Goal: Task Accomplishment & Management: Complete application form

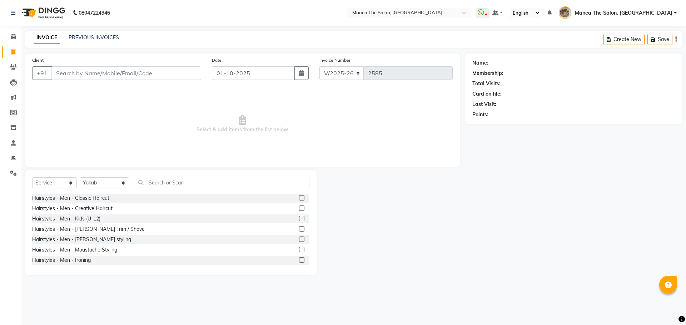
select select "7287"
select select "service"
select select "63195"
click at [299, 200] on label at bounding box center [301, 197] width 5 height 5
click at [299, 200] on input "checkbox" at bounding box center [301, 198] width 5 height 5
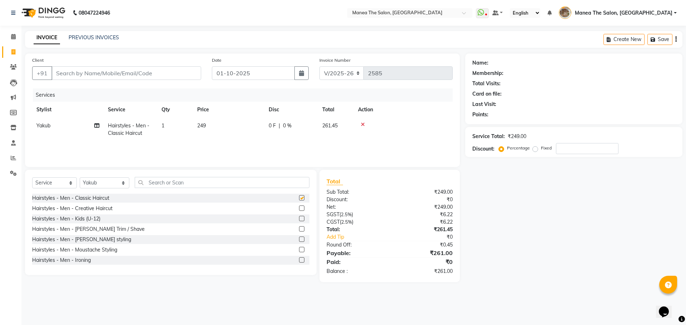
checkbox input "false"
click at [145, 186] on input "text" at bounding box center [222, 182] width 175 height 11
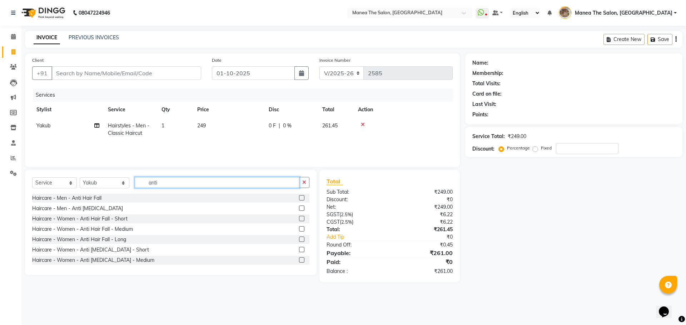
type input "anti"
click at [303, 198] on div at bounding box center [304, 198] width 10 height 9
click at [299, 199] on label at bounding box center [301, 197] width 5 height 5
click at [299, 199] on input "checkbox" at bounding box center [301, 198] width 5 height 5
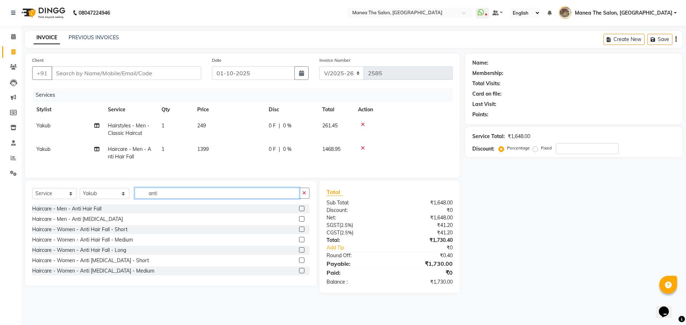
checkbox input "false"
drag, startPoint x: 203, startPoint y: 196, endPoint x: 198, endPoint y: 201, distance: 7.6
click at [198, 199] on input "anti" at bounding box center [217, 193] width 165 height 11
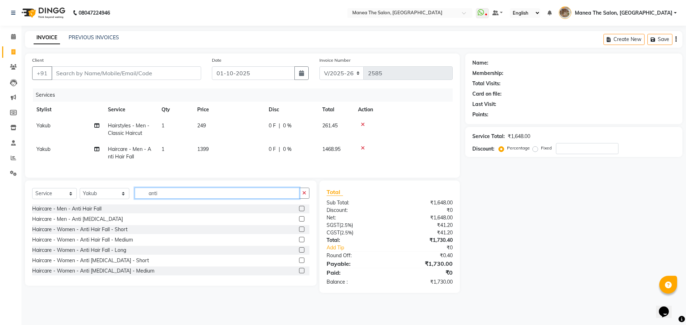
click at [198, 199] on input "anti" at bounding box center [217, 193] width 165 height 11
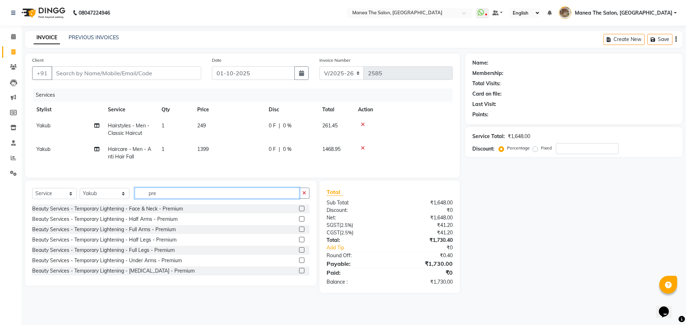
type input "pre"
click at [299, 211] on label at bounding box center [301, 208] width 5 height 5
click at [299, 211] on input "checkbox" at bounding box center [301, 209] width 5 height 5
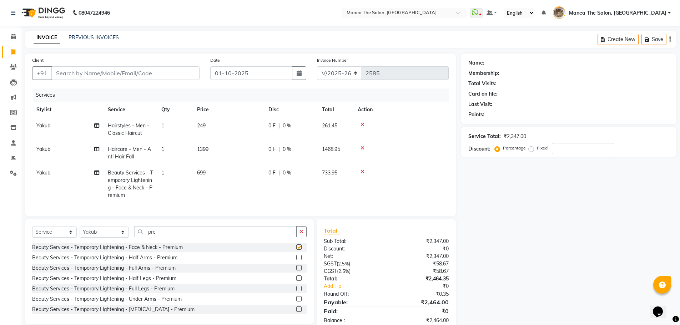
checkbox input "false"
click at [155, 238] on input "pre" at bounding box center [215, 231] width 163 height 11
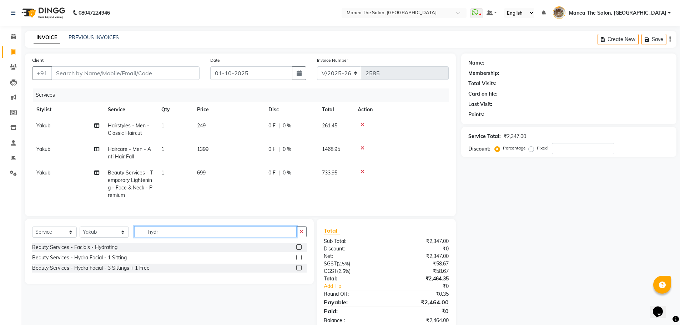
type input "hydr"
click at [299, 250] on label at bounding box center [298, 247] width 5 height 5
click at [299, 250] on input "checkbox" at bounding box center [298, 247] width 5 height 5
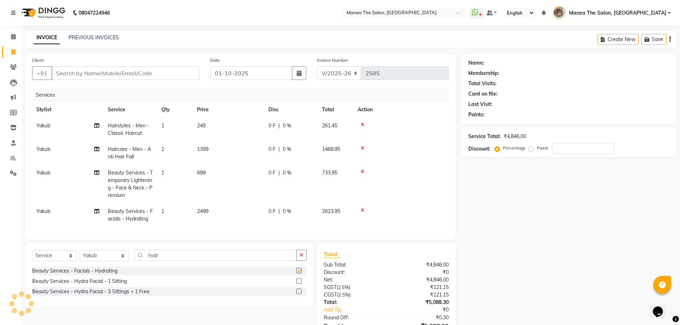
checkbox input "false"
click at [190, 70] on input "Client" at bounding box center [125, 73] width 148 height 14
type input "6"
type input "0"
type input "6300645567"
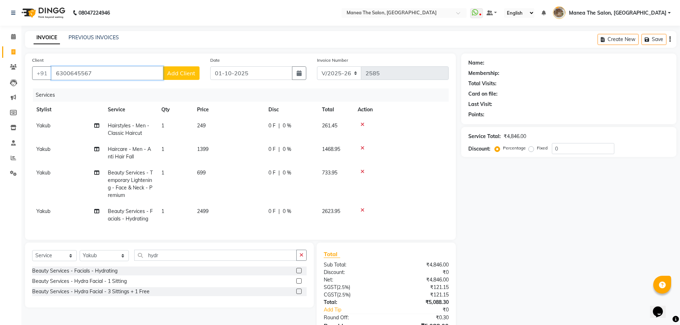
drag, startPoint x: 110, startPoint y: 72, endPoint x: 28, endPoint y: 86, distance: 83.4
click at [28, 86] on div "Client [PHONE_NUMBER] Add Client Date [DATE] Invoice Number V/2025 V/[PHONE_NUM…" at bounding box center [240, 147] width 431 height 186
click at [68, 94] on button "Kamala 98333 06789" at bounding box center [89, 89] width 76 height 11
type input "9833306789"
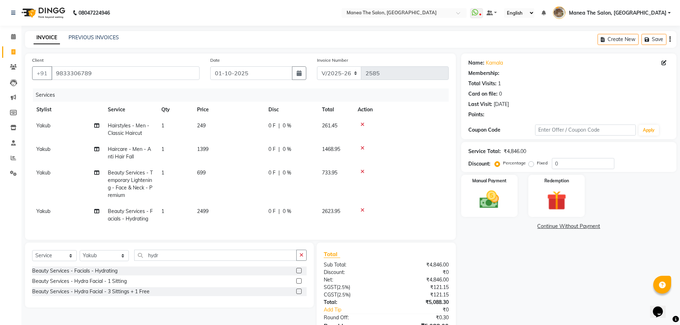
select select "1: Object"
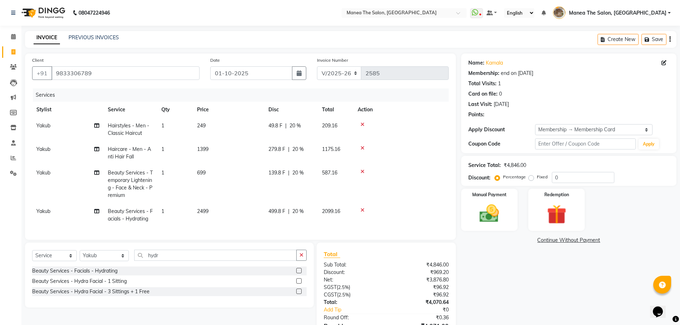
type input "20"
click at [519, 273] on div "Name: [PERSON_NAME] Membership: end on [DATE] Total Visits: 1 Card on file: 0 L…" at bounding box center [571, 205] width 221 height 302
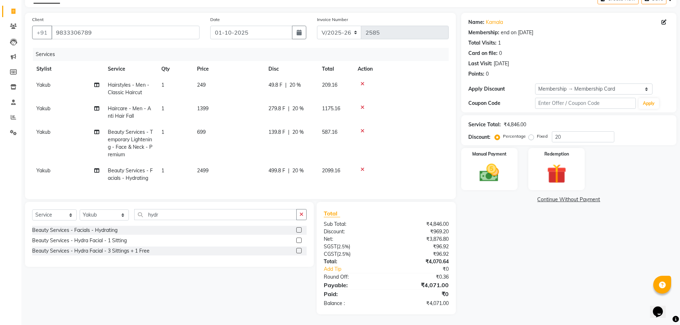
scroll to position [46, 0]
click at [579, 135] on input "20" at bounding box center [583, 136] width 63 height 11
type input "15"
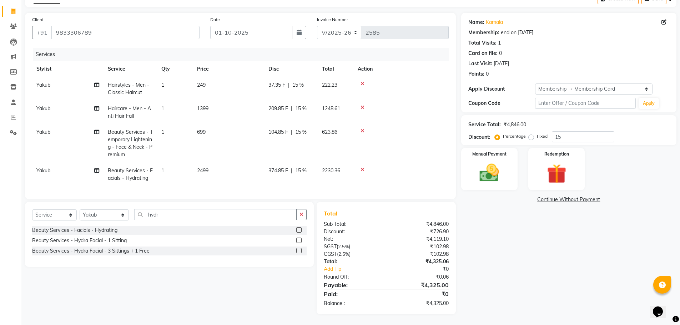
click at [551, 233] on div "Name: [PERSON_NAME] Membership: end on [DATE] Total Visits: 1 Card on file: 0 L…" at bounding box center [571, 164] width 221 height 302
click at [498, 163] on img at bounding box center [489, 172] width 33 height 23
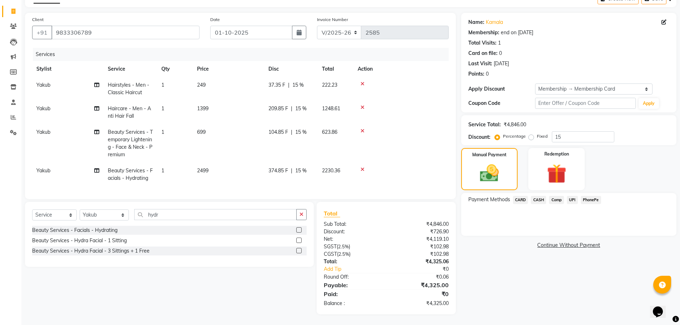
click at [543, 196] on span "CASH" at bounding box center [538, 200] width 15 height 8
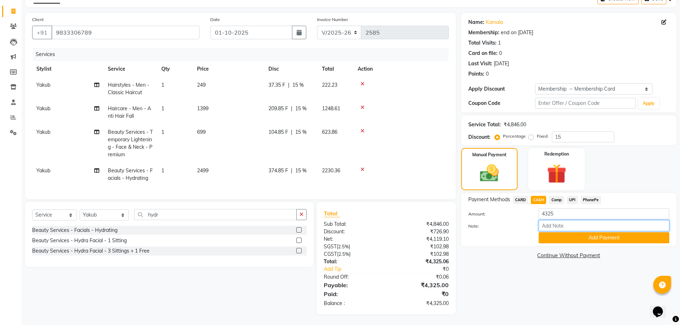
click at [552, 223] on input "Note:" at bounding box center [604, 225] width 131 height 11
type input "["
type input "ppp"
click at [553, 233] on button "Add Payment" at bounding box center [604, 238] width 131 height 11
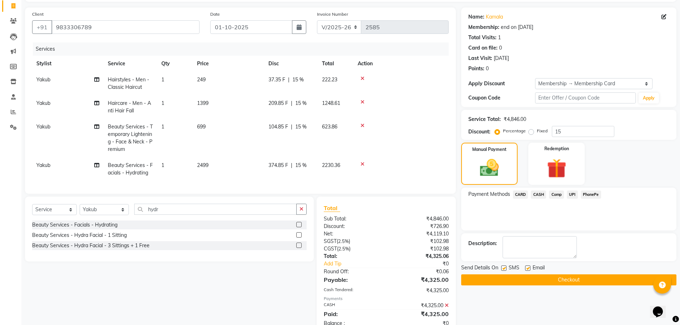
click at [585, 285] on button "Checkout" at bounding box center [568, 280] width 215 height 11
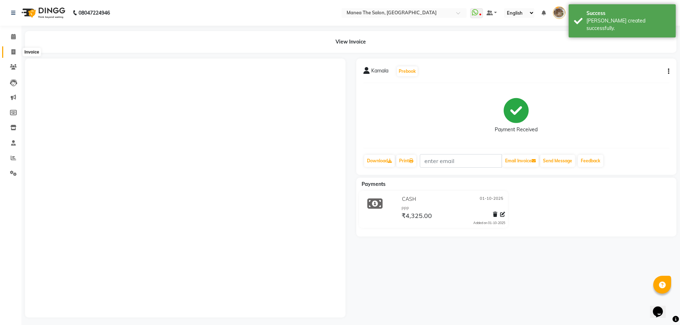
click at [17, 51] on span at bounding box center [13, 52] width 13 height 8
select select "service"
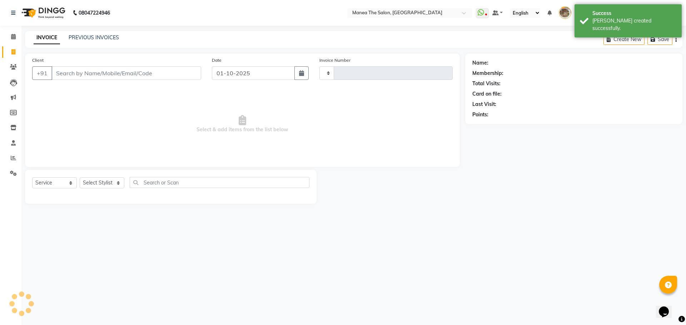
type input "2586"
select select "7287"
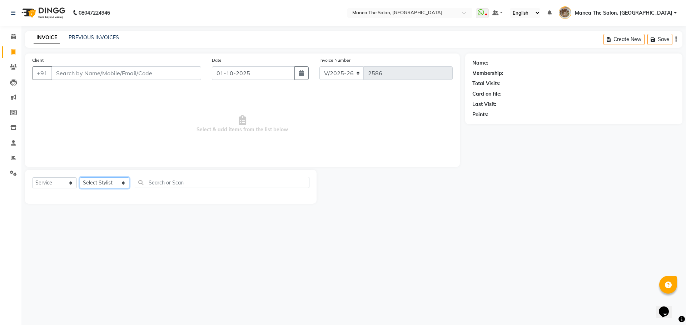
click at [106, 180] on select "Select Stylist [PERSON_NAME] Front Office Kaif [PERSON_NAME] [PERSON_NAME] Pelu…" at bounding box center [105, 183] width 50 height 11
select select "82652"
click at [80, 178] on select "Select Stylist [PERSON_NAME] Front Office Kaif [PERSON_NAME] [PERSON_NAME] Pelu…" at bounding box center [105, 183] width 50 height 11
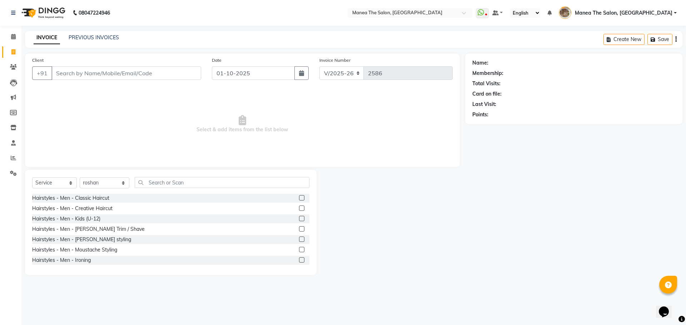
click at [299, 198] on label at bounding box center [301, 197] width 5 height 5
click at [299, 198] on input "checkbox" at bounding box center [301, 198] width 5 height 5
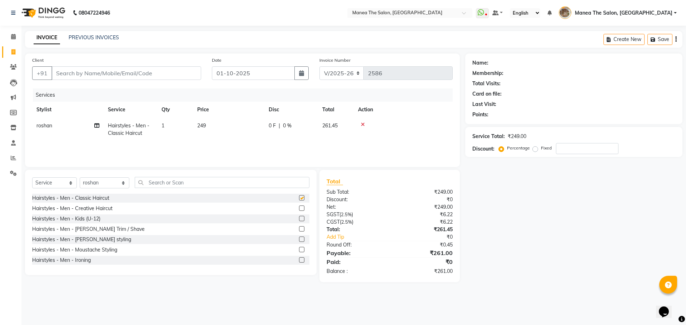
checkbox input "false"
click at [299, 231] on label at bounding box center [301, 228] width 5 height 5
click at [299, 231] on input "checkbox" at bounding box center [301, 229] width 5 height 5
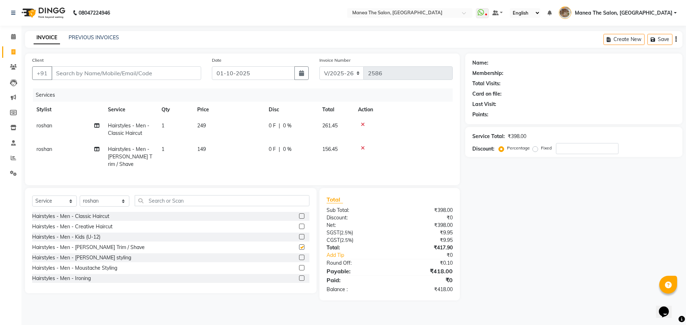
checkbox input "false"
click at [167, 205] on div "Select Service Product Membership Package Voucher Prepaid Gift Card Select Styl…" at bounding box center [170, 203] width 277 height 17
click at [144, 75] on input "Client" at bounding box center [126, 73] width 150 height 14
type input "8"
type input "0"
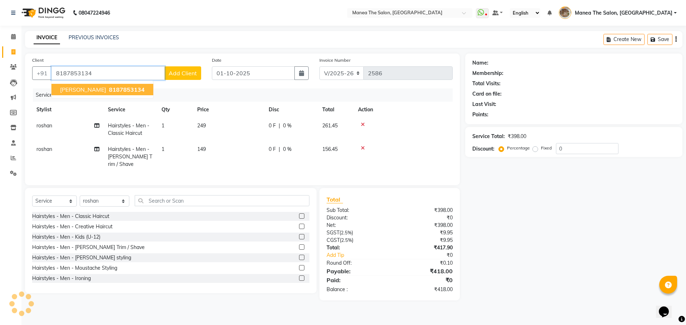
type input "8187853134"
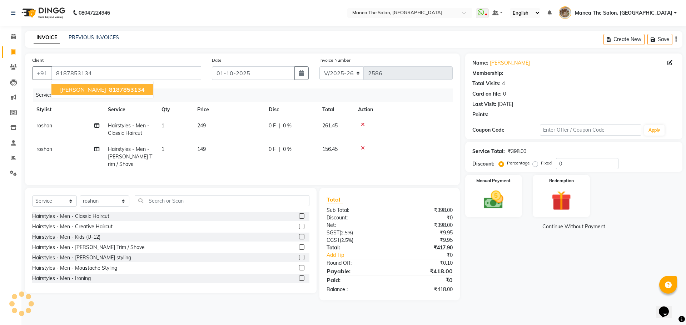
click at [521, 281] on div "Name: [PERSON_NAME] Membership: Total Visits: 4 Card on file: 0 Last Visit: [DA…" at bounding box center [576, 177] width 223 height 247
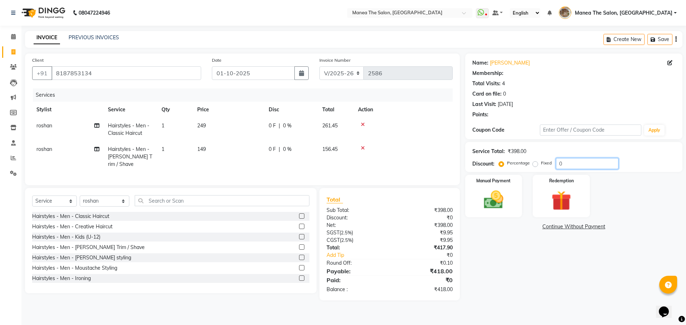
click at [575, 162] on div "Service Total: ₹398.00 Discount: Percentage Fixed 0" at bounding box center [573, 157] width 203 height 24
select select "1: Object"
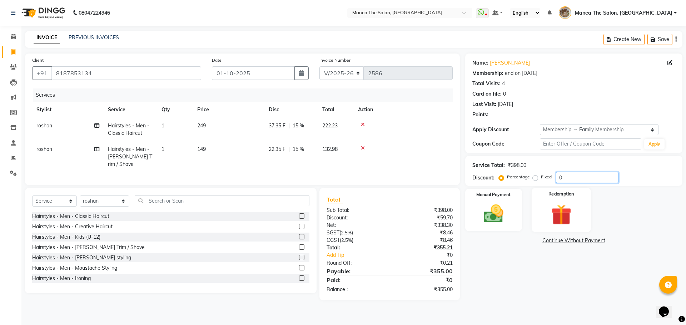
type input "15"
click at [481, 206] on img at bounding box center [493, 214] width 33 height 24
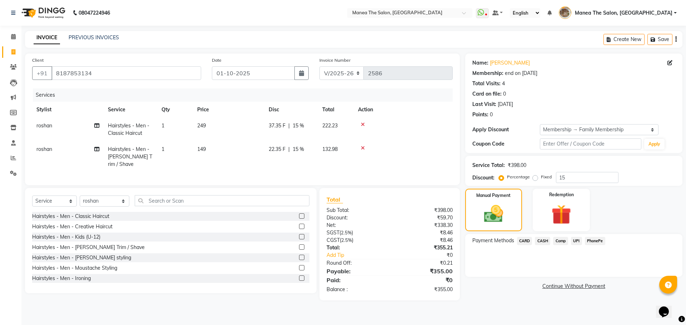
click at [598, 240] on span "PhonePe" at bounding box center [595, 241] width 20 height 8
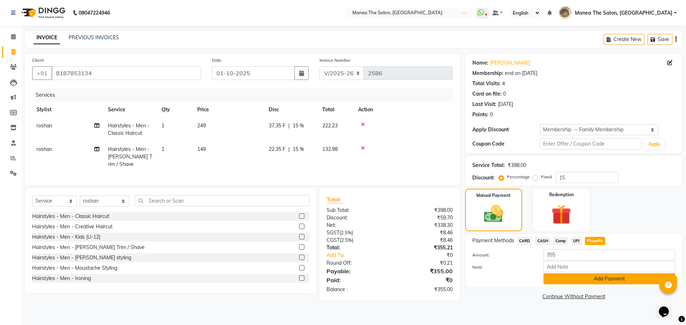
click at [599, 276] on button "Add Payment" at bounding box center [609, 279] width 132 height 11
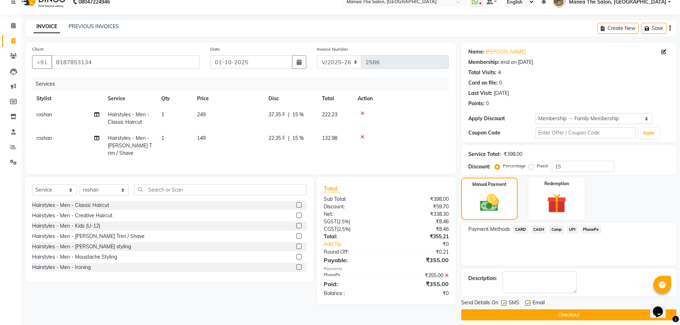
scroll to position [17, 0]
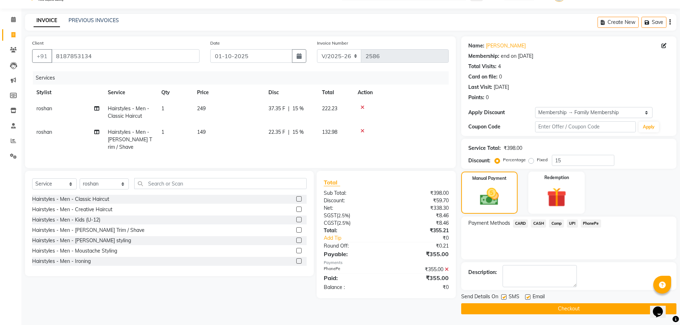
click at [589, 313] on button "Checkout" at bounding box center [568, 309] width 215 height 11
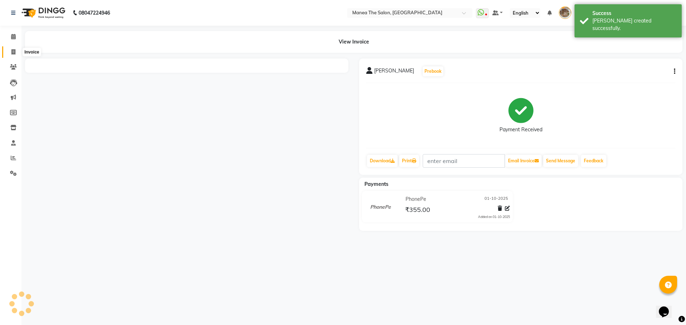
click at [11, 49] on icon at bounding box center [13, 51] width 4 height 5
select select "service"
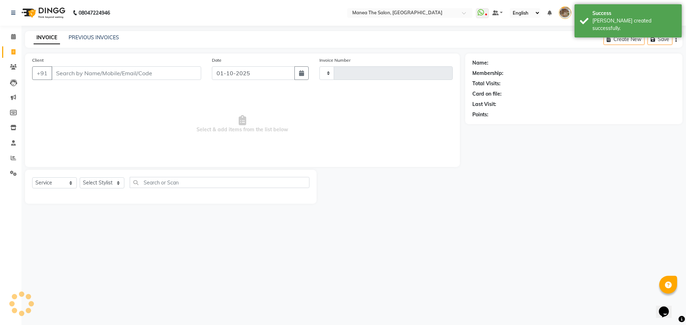
type input "2587"
select select "7287"
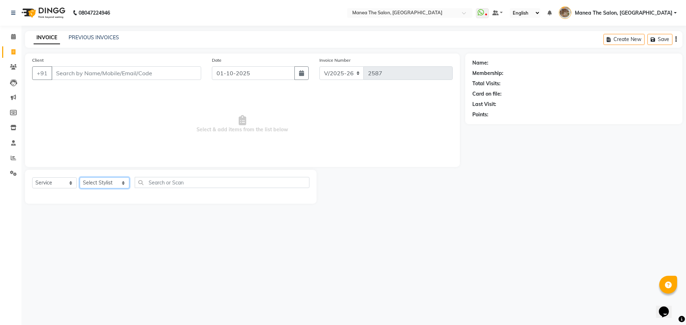
click at [119, 183] on select "Select Stylist [PERSON_NAME] Front Office Kaif [PERSON_NAME] [PERSON_NAME] Pelu…" at bounding box center [105, 183] width 50 height 11
select select "70149"
click at [80, 178] on select "Select Stylist [PERSON_NAME] Front Office Kaif [PERSON_NAME] [PERSON_NAME] Pelu…" at bounding box center [105, 183] width 50 height 11
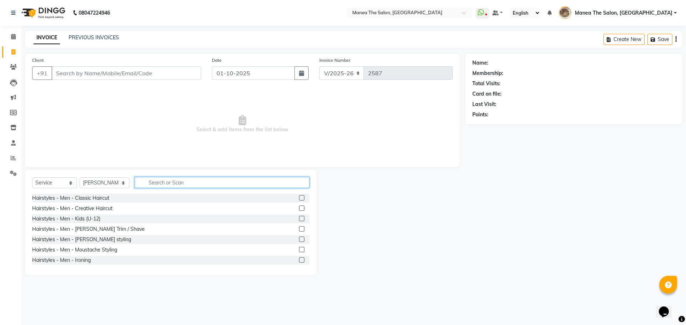
click at [165, 186] on input "text" at bounding box center [222, 182] width 175 height 11
click at [299, 200] on label at bounding box center [301, 197] width 5 height 5
click at [299, 200] on input "checkbox" at bounding box center [301, 198] width 5 height 5
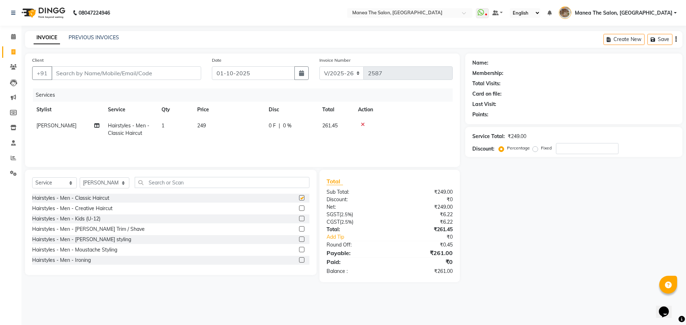
checkbox input "false"
click at [299, 230] on label at bounding box center [301, 228] width 5 height 5
click at [299, 230] on input "checkbox" at bounding box center [301, 229] width 5 height 5
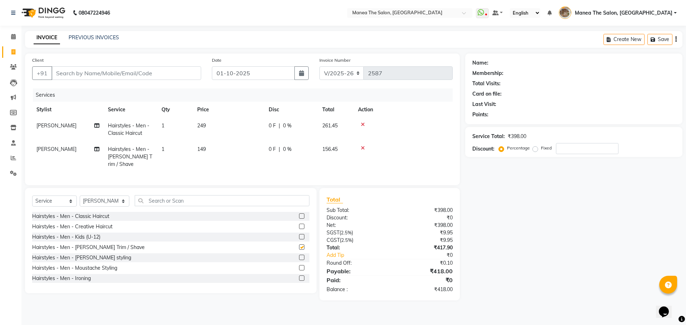
checkbox input "false"
click at [210, 200] on input "text" at bounding box center [222, 200] width 175 height 11
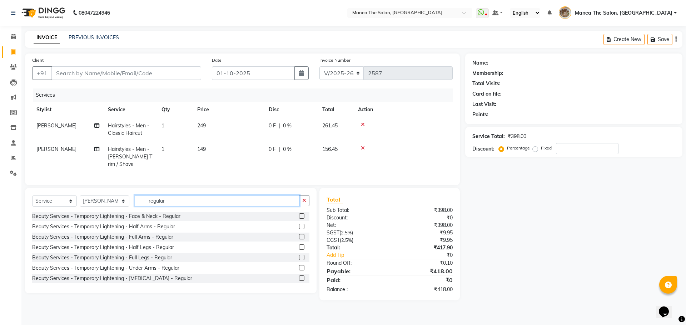
type input "regular"
click at [299, 215] on label at bounding box center [301, 216] width 5 height 5
click at [299, 215] on input "checkbox" at bounding box center [301, 216] width 5 height 5
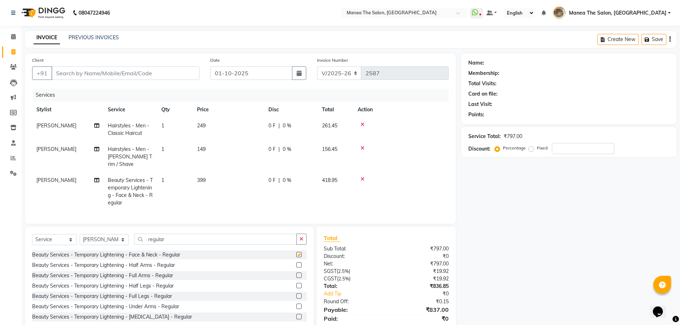
checkbox input "false"
click at [114, 70] on input "Client" at bounding box center [125, 73] width 148 height 14
type input "9"
type input "0"
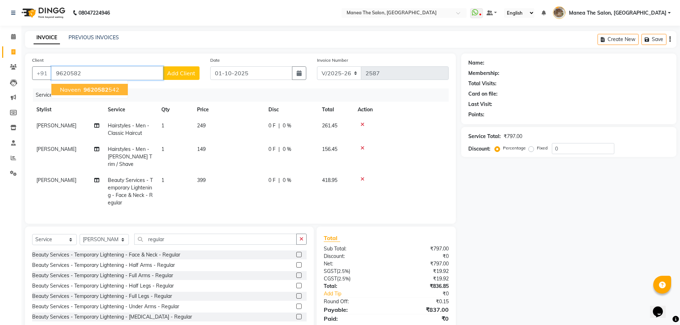
click at [85, 89] on span "9620582" at bounding box center [96, 89] width 25 height 7
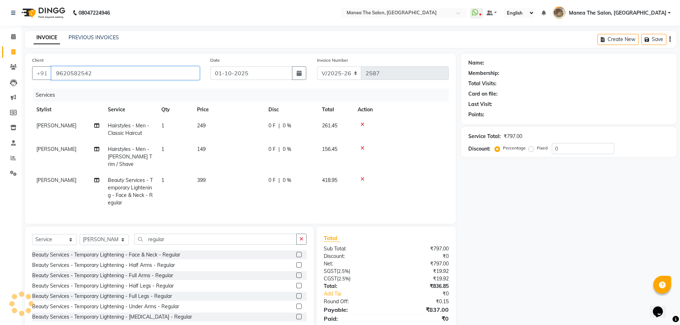
type input "9620582542"
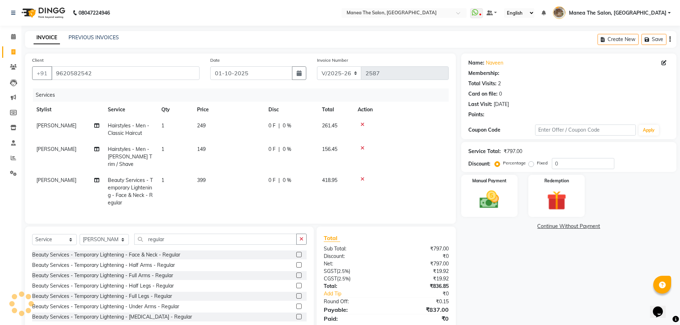
select select "1: Object"
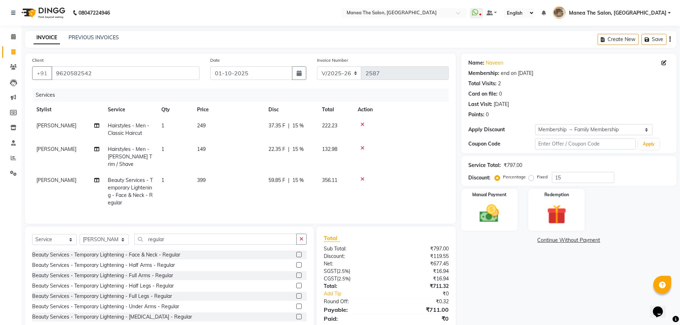
click at [517, 270] on div "Name: [PERSON_NAME] Membership: end on [DATE] Total Visits: 2 Card on file: 0 L…" at bounding box center [571, 197] width 221 height 286
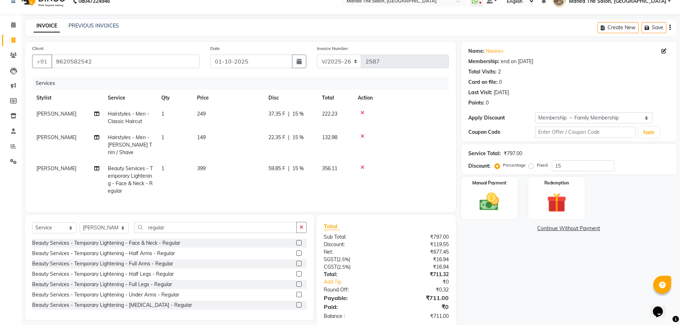
scroll to position [23, 0]
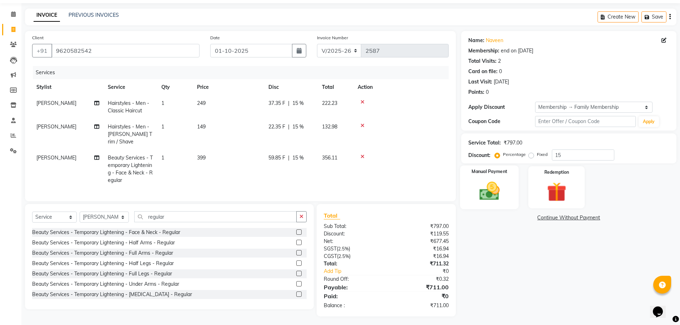
click at [495, 198] on img at bounding box center [489, 191] width 33 height 23
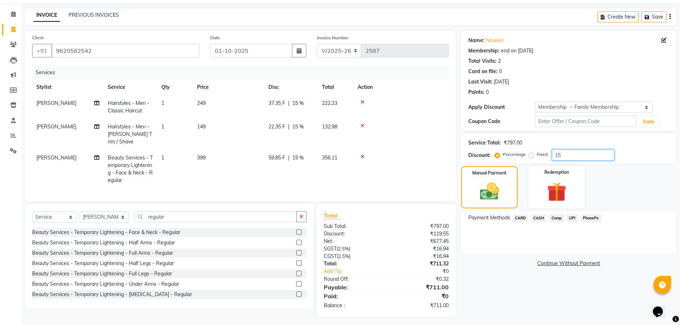
click at [563, 151] on input "15" at bounding box center [583, 155] width 63 height 11
type input "1"
type input "15"
click at [592, 217] on span "PhonePe" at bounding box center [591, 218] width 20 height 8
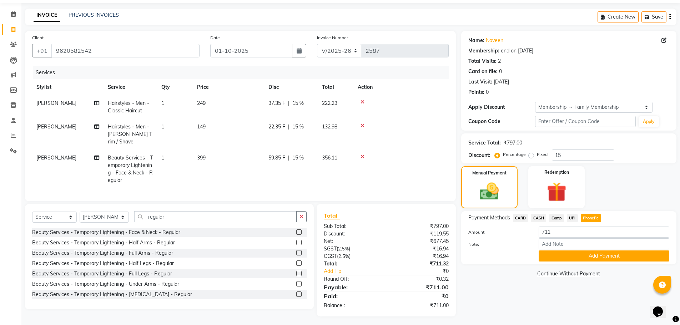
click at [581, 262] on div "Payment Methods CARD CASH Comp UPI PhonePe Amount: 711 Note: Add Payment" at bounding box center [568, 237] width 215 height 53
click at [580, 259] on button "Add Payment" at bounding box center [604, 256] width 131 height 11
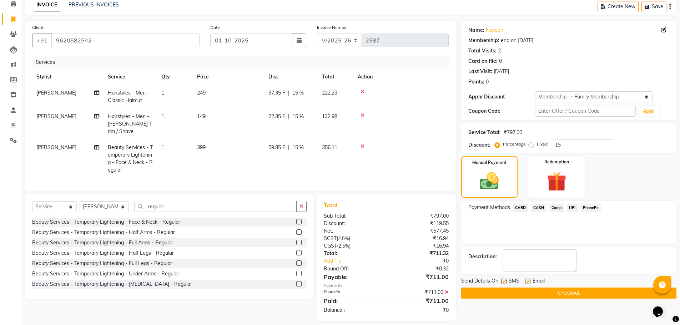
scroll to position [38, 0]
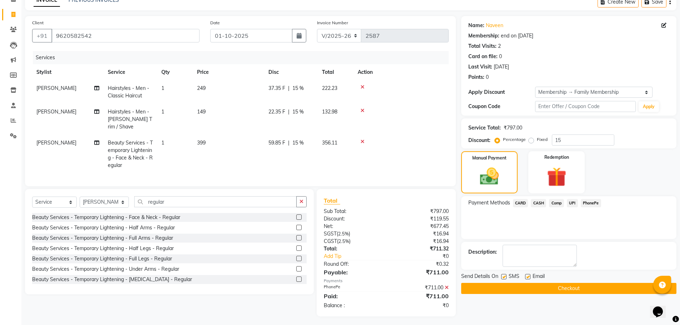
click at [573, 288] on button "Checkout" at bounding box center [568, 288] width 215 height 11
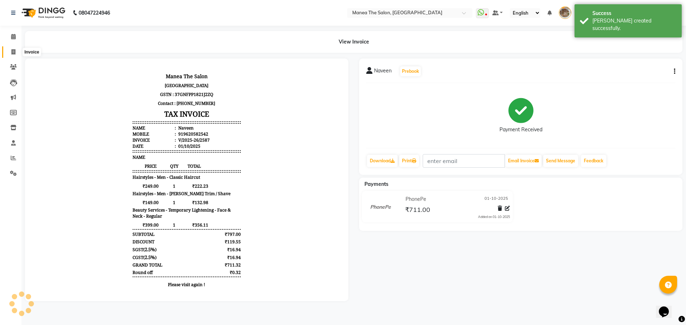
click at [10, 50] on span at bounding box center [13, 52] width 13 height 8
select select "service"
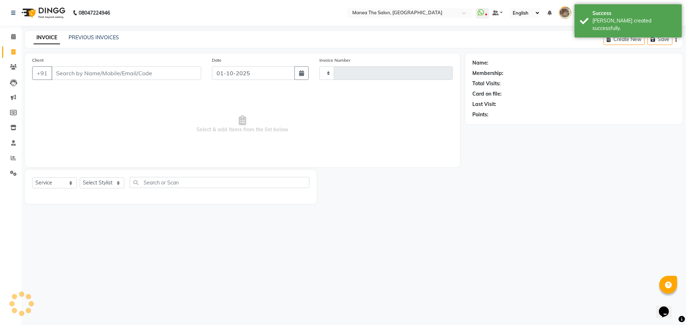
type input "2588"
select select "7287"
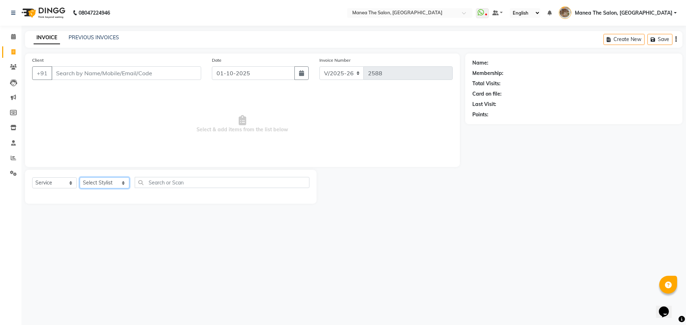
click at [100, 184] on select "Select Stylist [PERSON_NAME] Front Office Kaif [PERSON_NAME] [PERSON_NAME] Pelu…" at bounding box center [105, 183] width 50 height 11
select select "63195"
click at [80, 178] on select "Select Stylist [PERSON_NAME] Front Office Kaif [PERSON_NAME] [PERSON_NAME] Pelu…" at bounding box center [105, 183] width 50 height 11
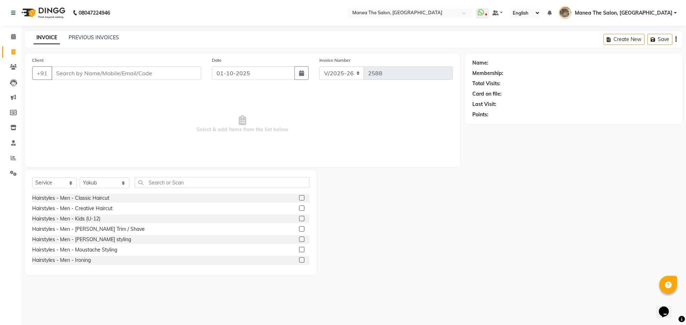
click at [299, 199] on label at bounding box center [301, 197] width 5 height 5
click at [299, 199] on input "checkbox" at bounding box center [301, 198] width 5 height 5
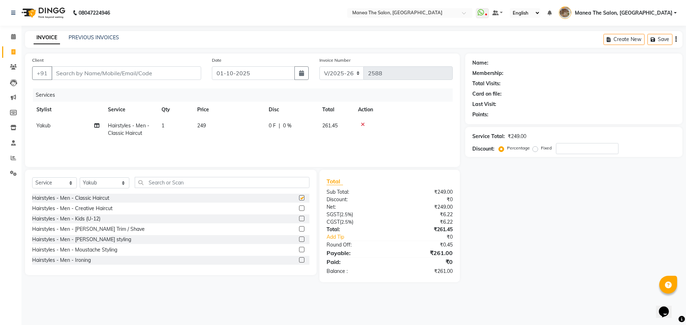
checkbox input "false"
click at [161, 74] on input "Client" at bounding box center [126, 73] width 150 height 14
type input "8"
type input "0"
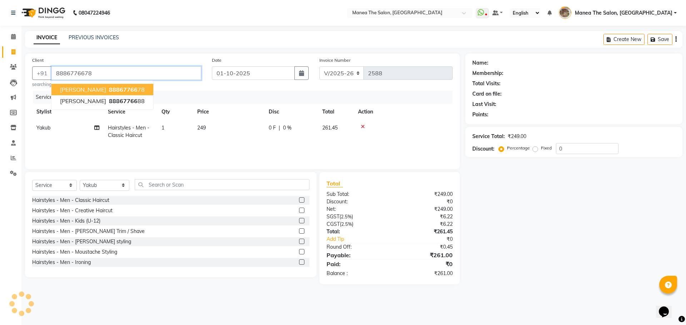
type input "8886776678"
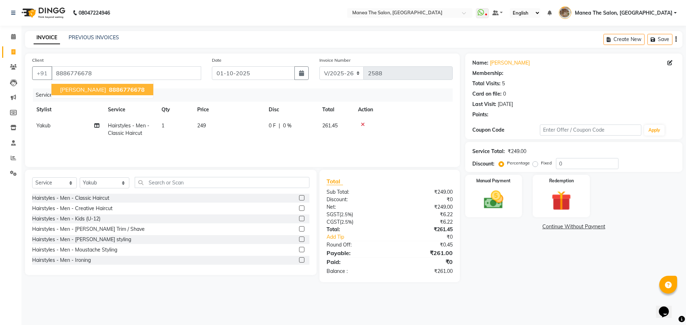
select select "1: Object"
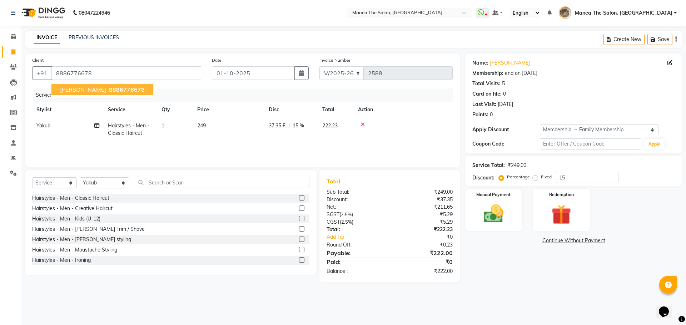
click at [109, 90] on span "8886776678" at bounding box center [127, 89] width 36 height 7
type input "0"
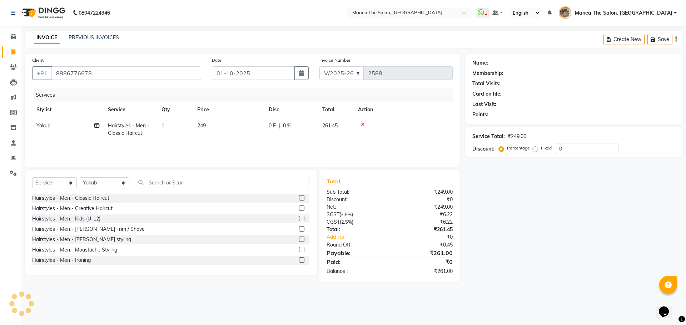
select select "1: Object"
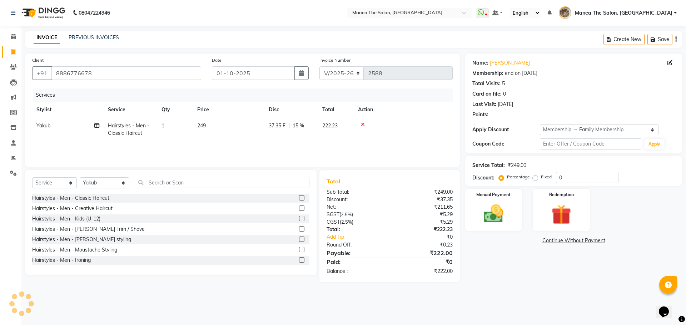
type input "15"
click at [508, 261] on div "Name: [PERSON_NAME] Membership: end on [DATE] Total Visits: 5 Card on file: 0 L…" at bounding box center [576, 168] width 223 height 229
click at [494, 211] on img at bounding box center [493, 214] width 33 height 24
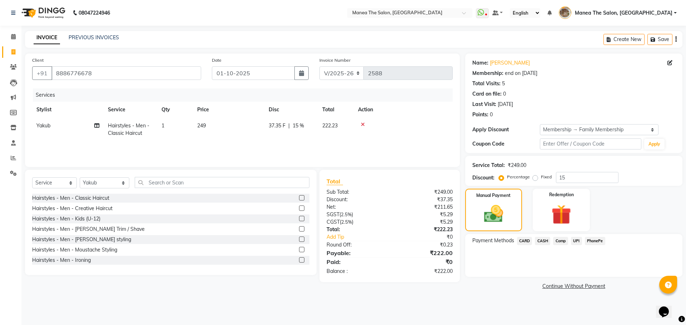
click at [593, 242] on span "PhonePe" at bounding box center [595, 241] width 20 height 8
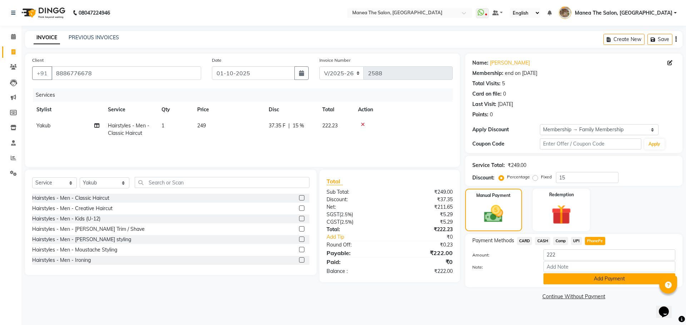
click at [590, 280] on button "Add Payment" at bounding box center [609, 279] width 132 height 11
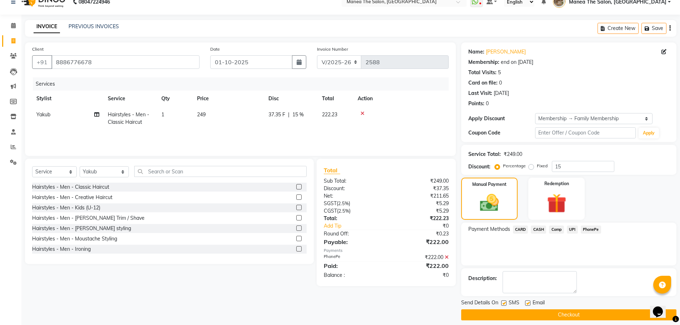
scroll to position [17, 0]
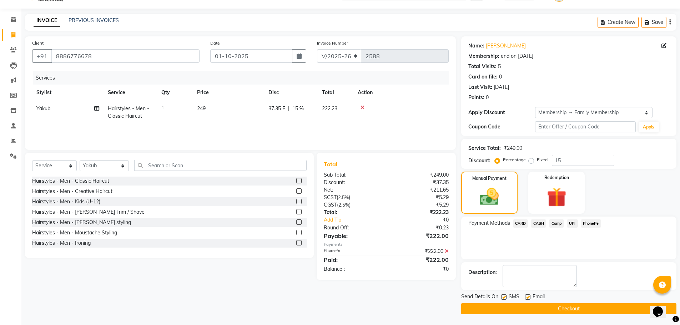
click at [570, 311] on button "Checkout" at bounding box center [568, 309] width 215 height 11
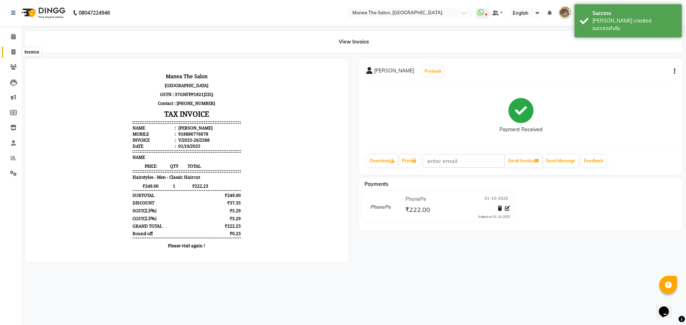
click at [14, 50] on icon at bounding box center [13, 51] width 4 height 5
select select "7287"
select select "service"
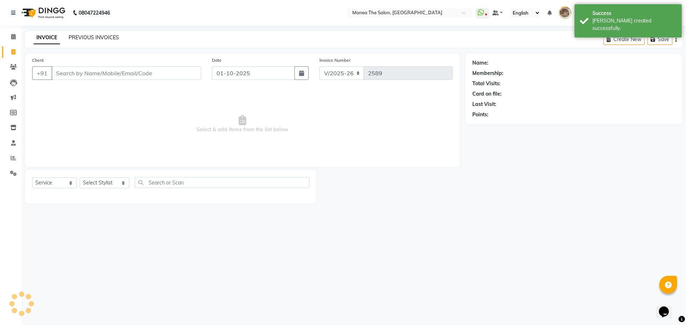
click at [86, 37] on link "PREVIOUS INVOICES" at bounding box center [94, 37] width 50 height 6
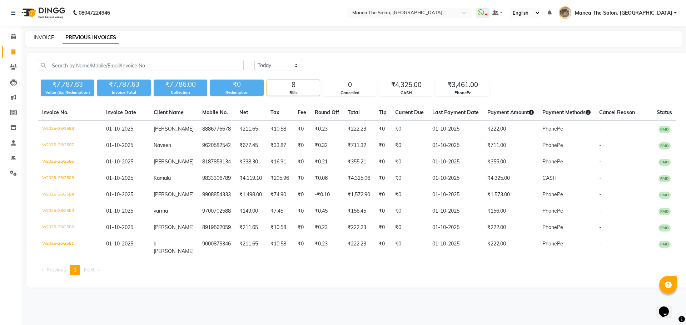
click at [45, 37] on link "INVOICE" at bounding box center [44, 37] width 20 height 6
select select "service"
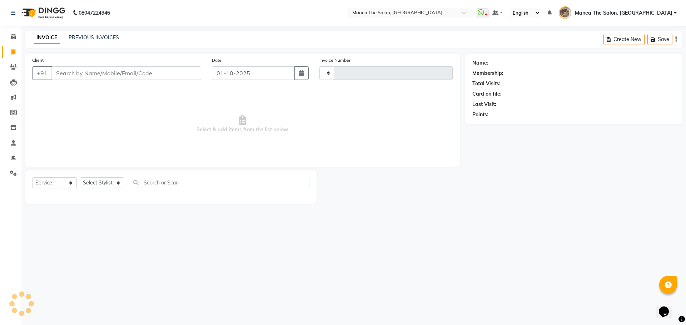
type input "2589"
select select "7287"
